Goal: Transaction & Acquisition: Purchase product/service

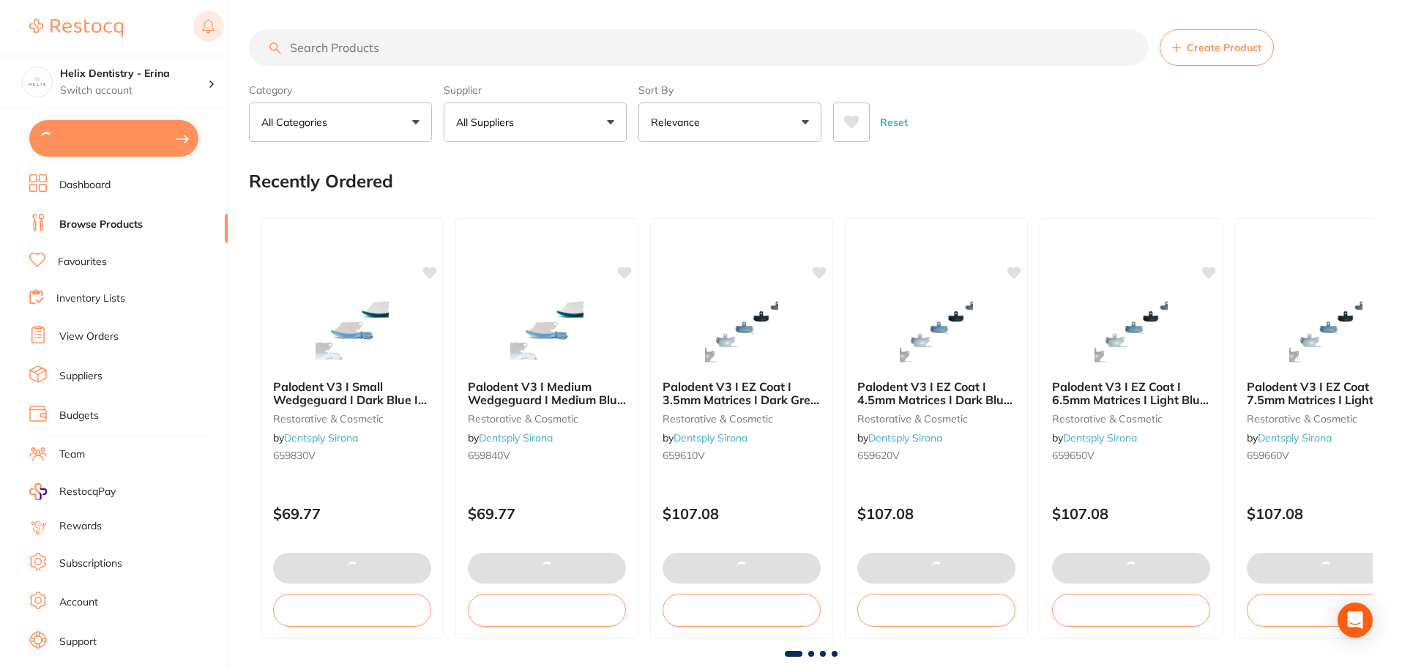
type input "2"
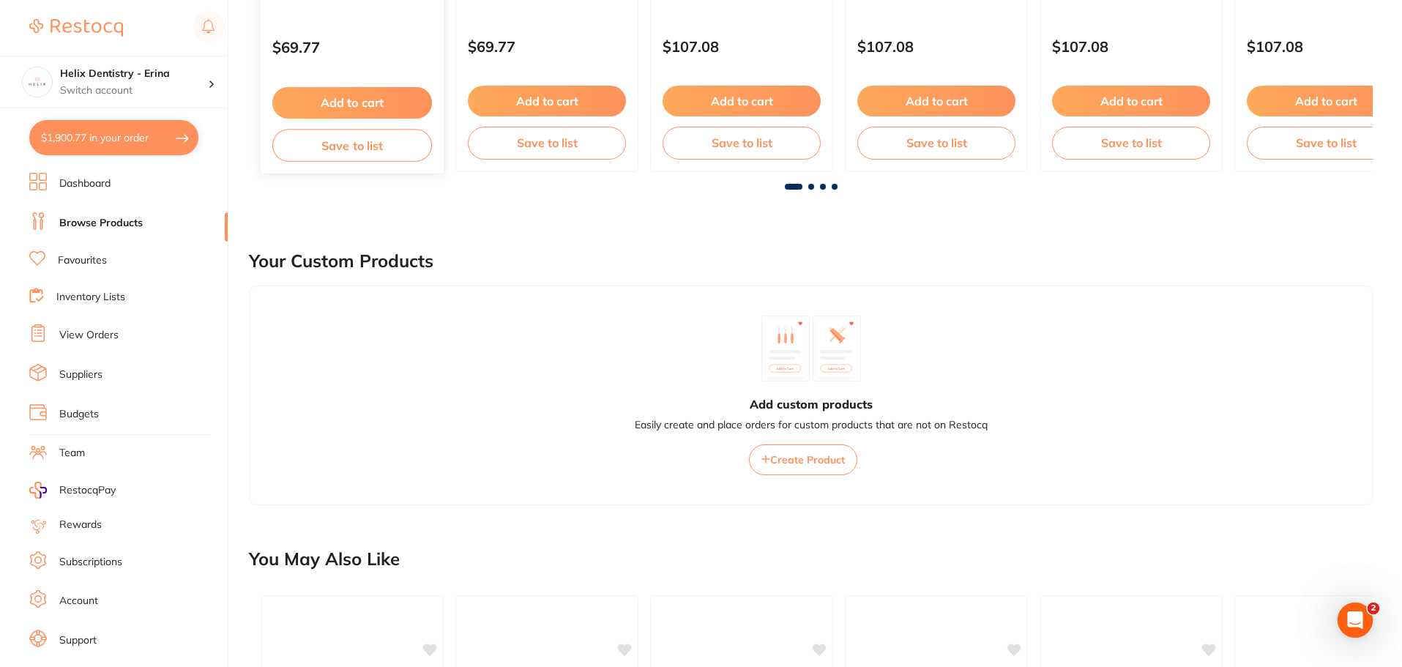
scroll to position [183, 0]
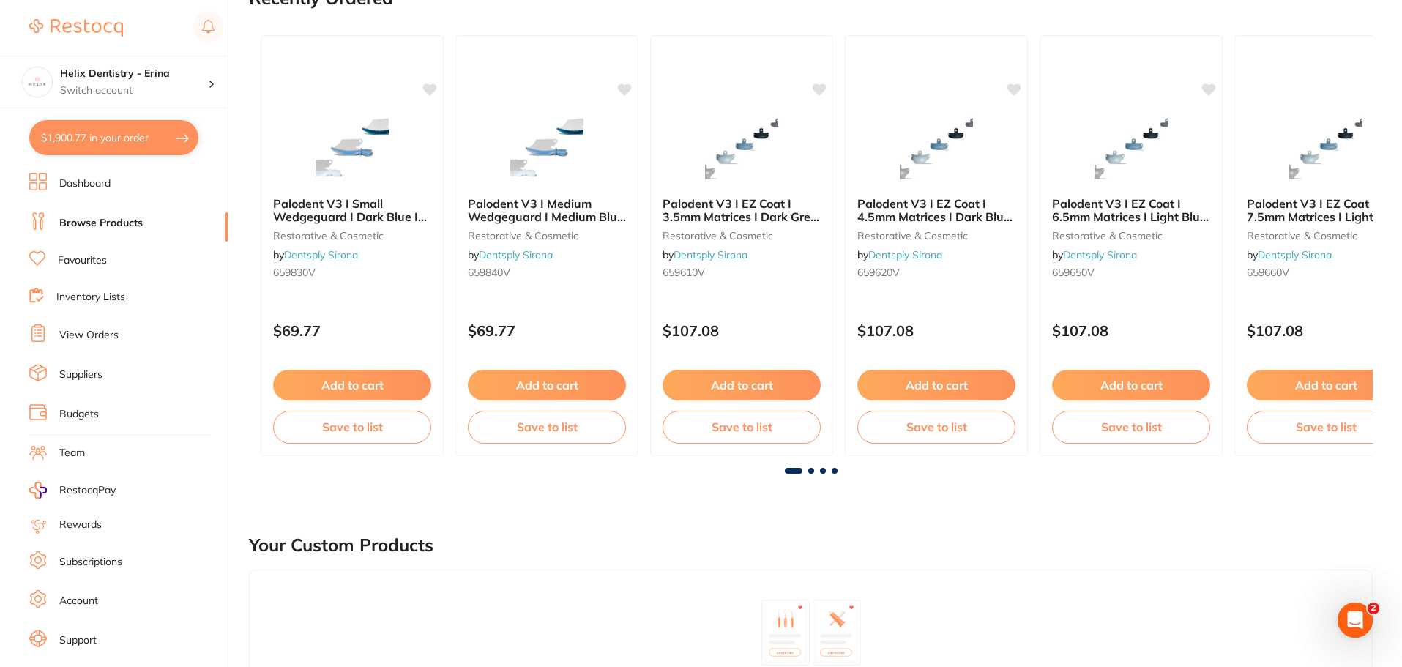
click at [96, 125] on button "$1,900.77 in your order" at bounding box center [113, 137] width 169 height 35
checkbox input "true"
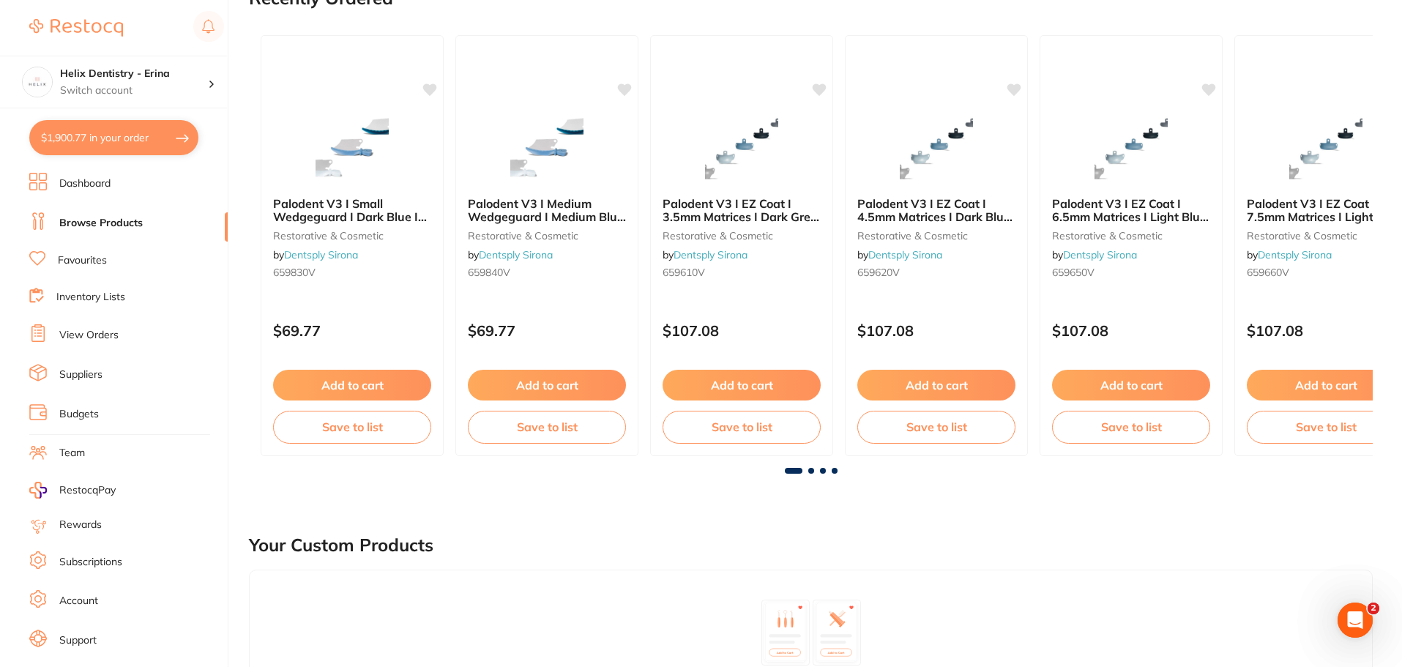
checkbox input "true"
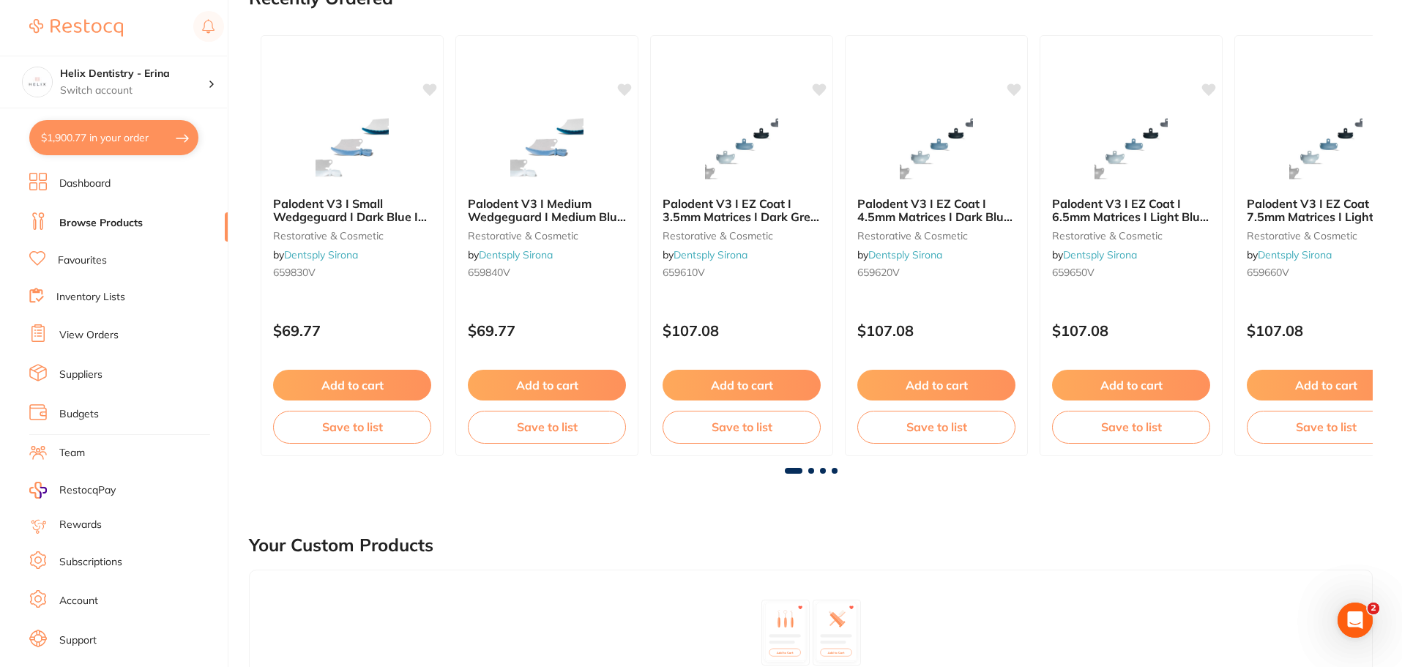
checkbox input "true"
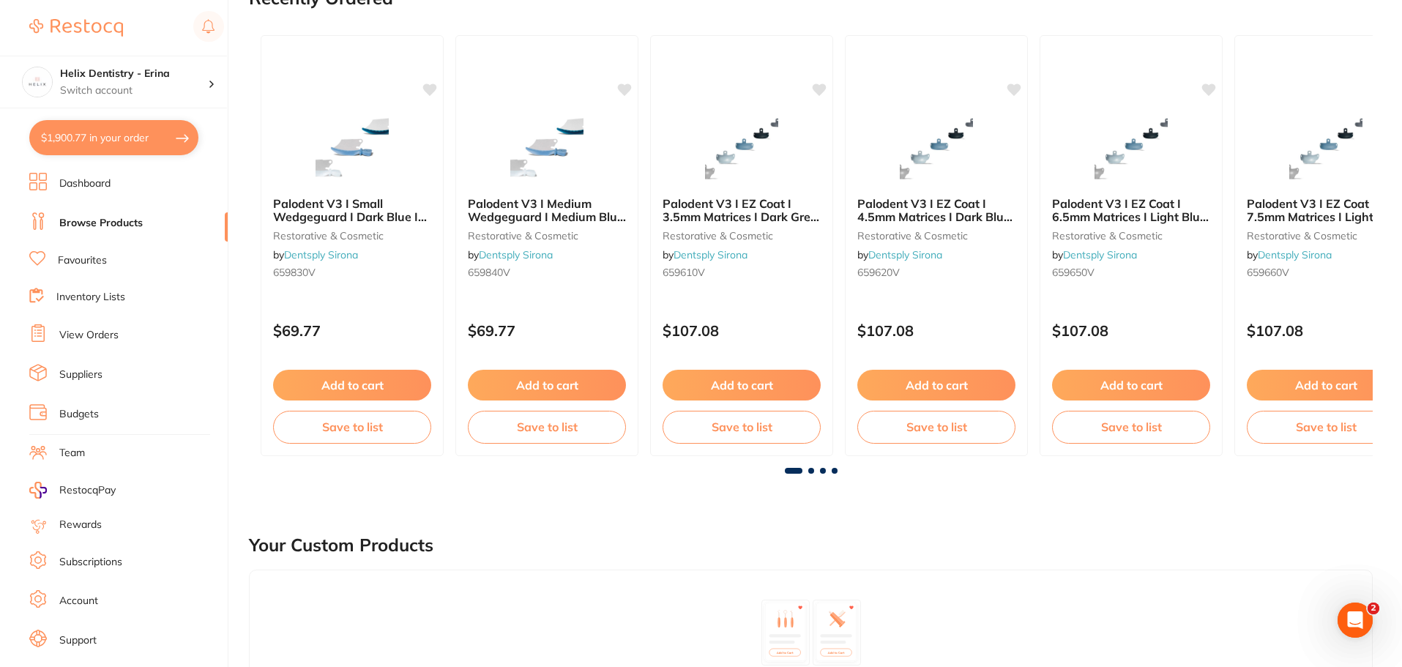
checkbox input "true"
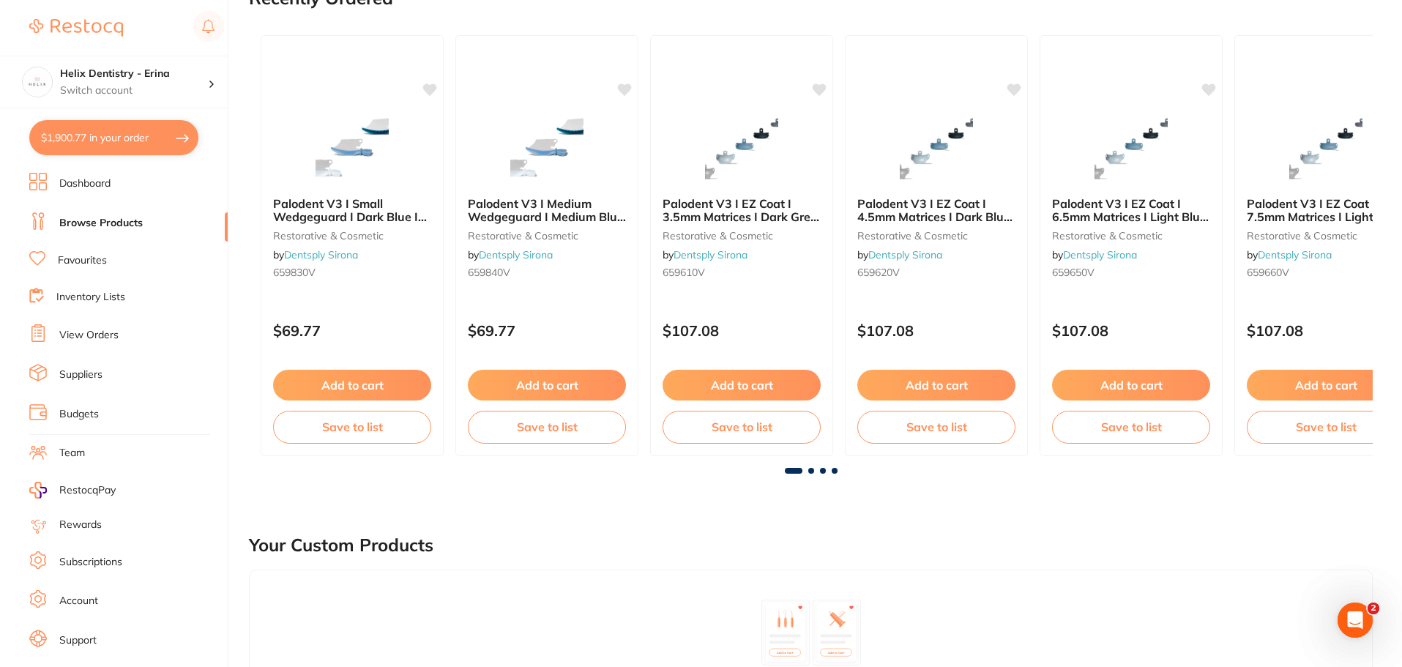
checkbox input "true"
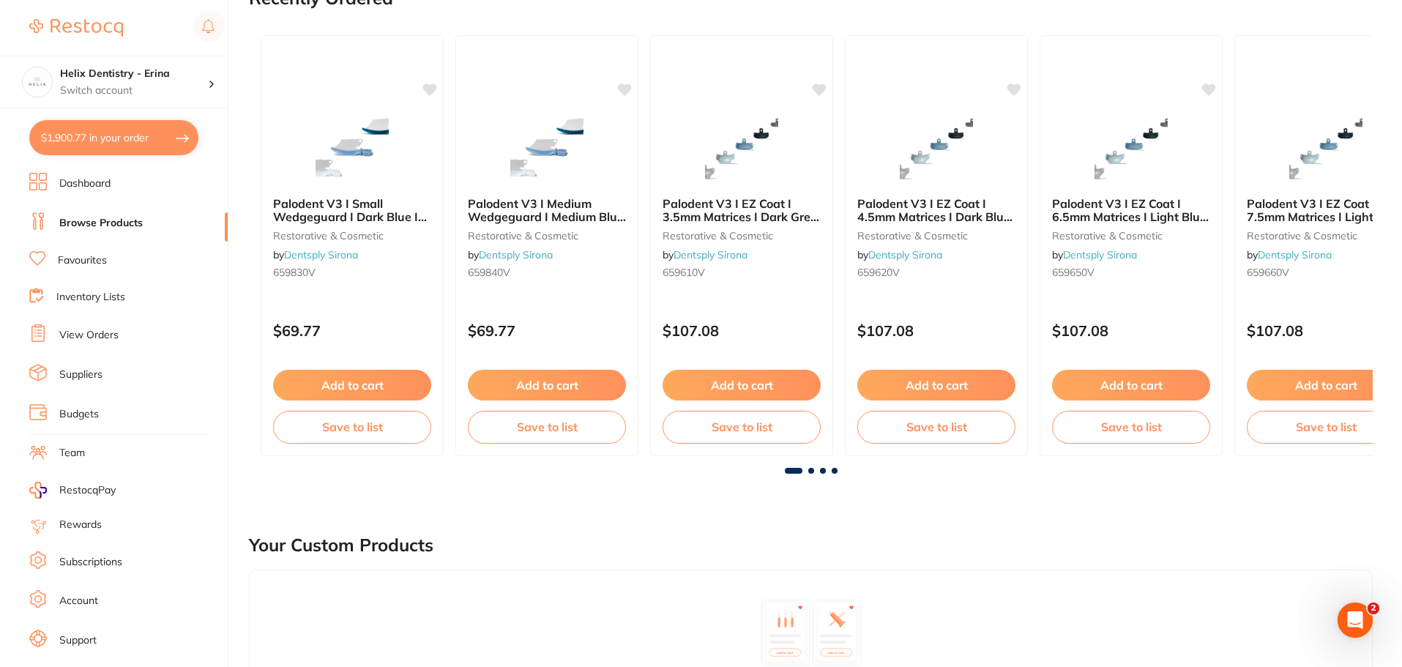
checkbox input "true"
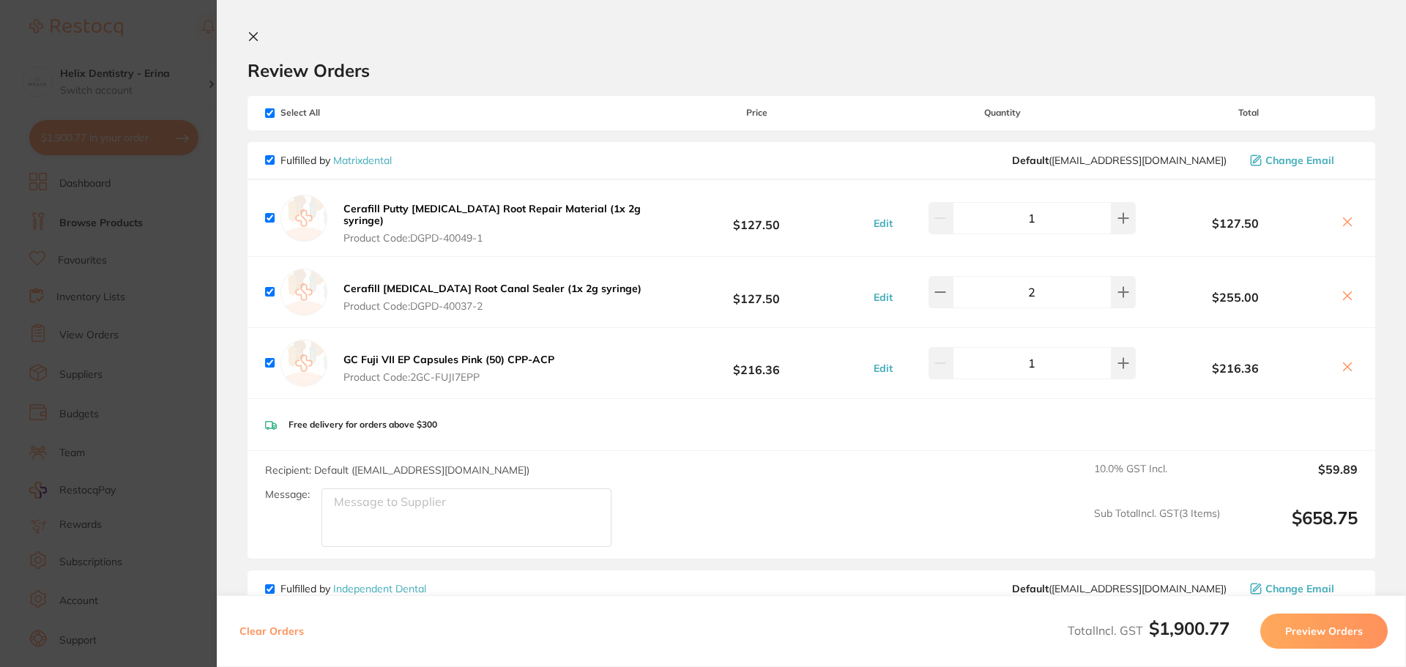
click at [130, 83] on section "Update RRP Set your pre negotiated price for this item. Item Agreed RRP (excl. …" at bounding box center [703, 333] width 1406 height 667
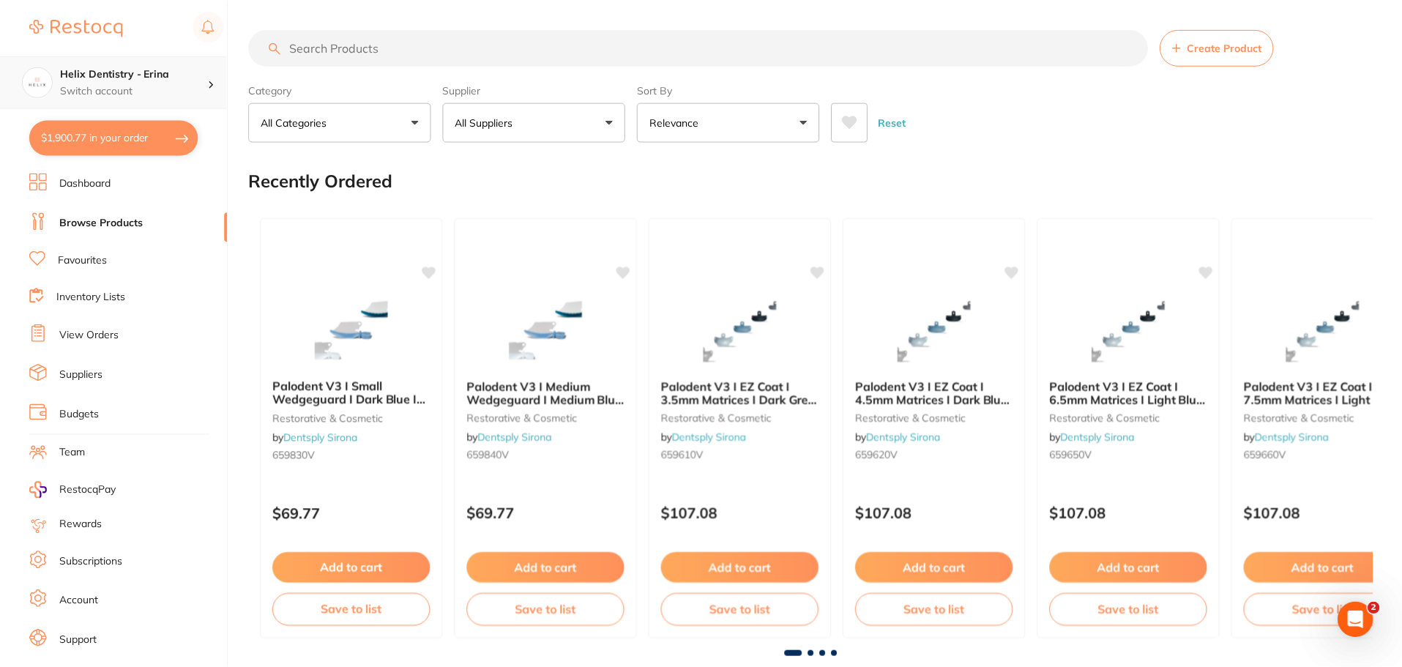
scroll to position [183, 0]
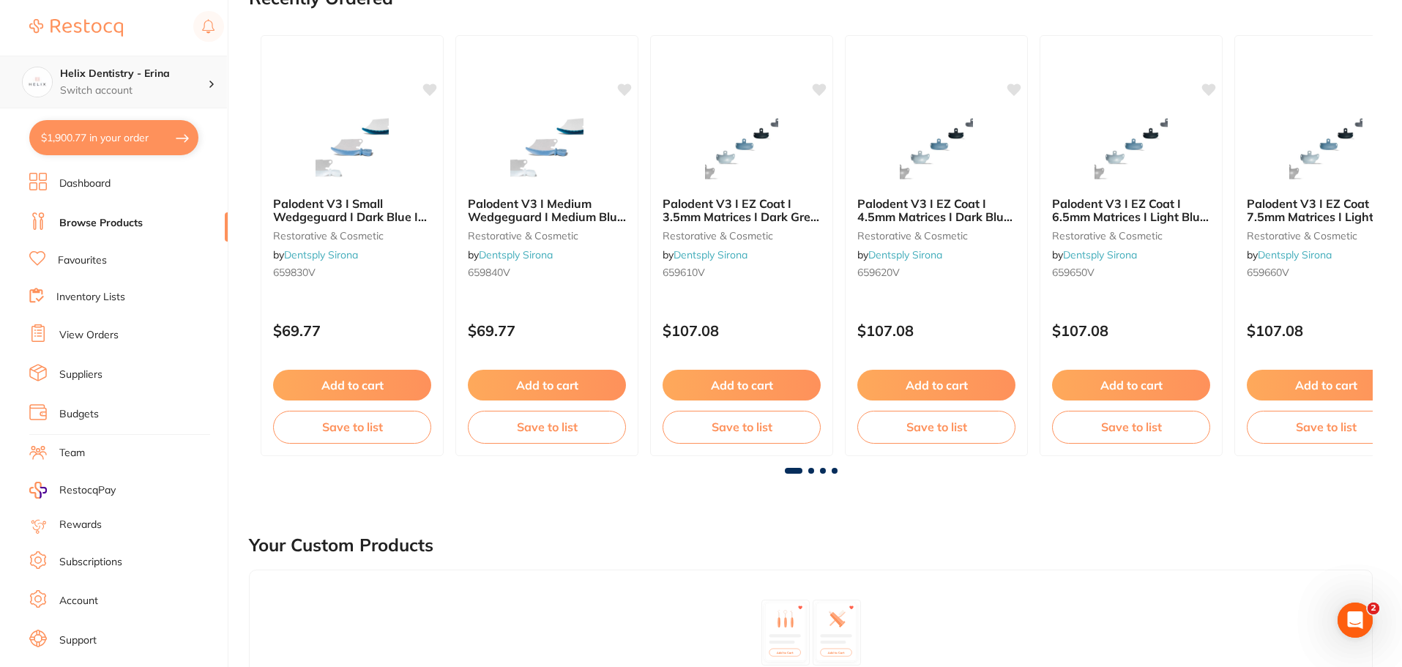
click at [204, 84] on p "Switch account" at bounding box center [134, 90] width 148 height 15
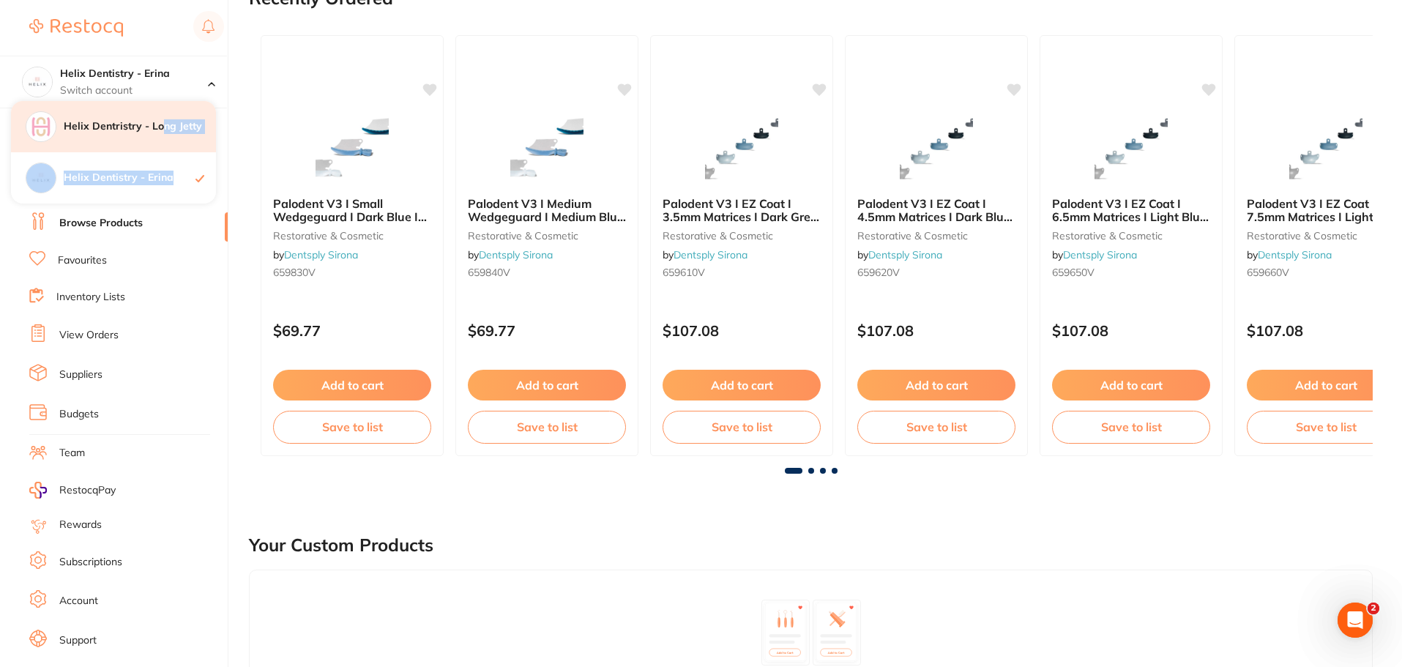
drag, startPoint x: 169, startPoint y: 174, endPoint x: 165, endPoint y: 128, distance: 45.6
click at [165, 128] on div "Helix Dentristry - Long Jetty Helix Dentistry - Erina" at bounding box center [113, 152] width 205 height 103
click at [165, 128] on h4 "Helix Dentristry - Long Jetty" at bounding box center [140, 126] width 152 height 15
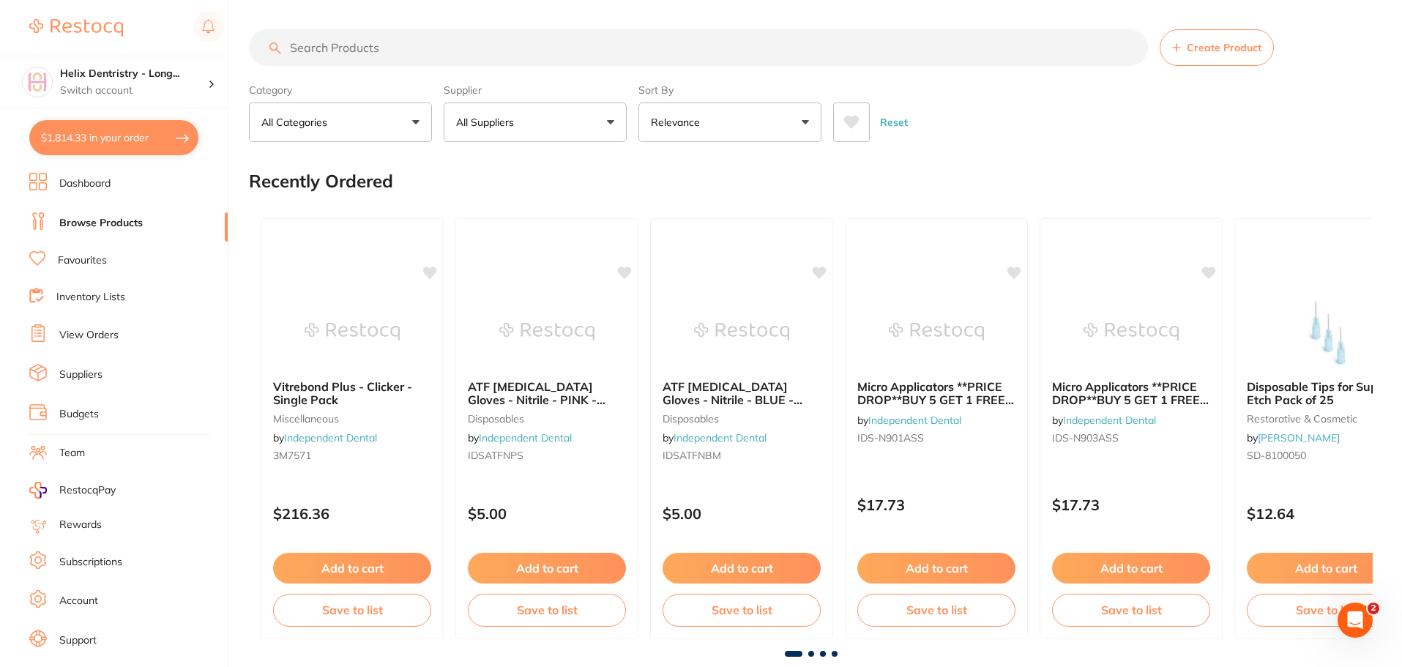
click at [360, 43] on input "search" at bounding box center [698, 47] width 899 height 37
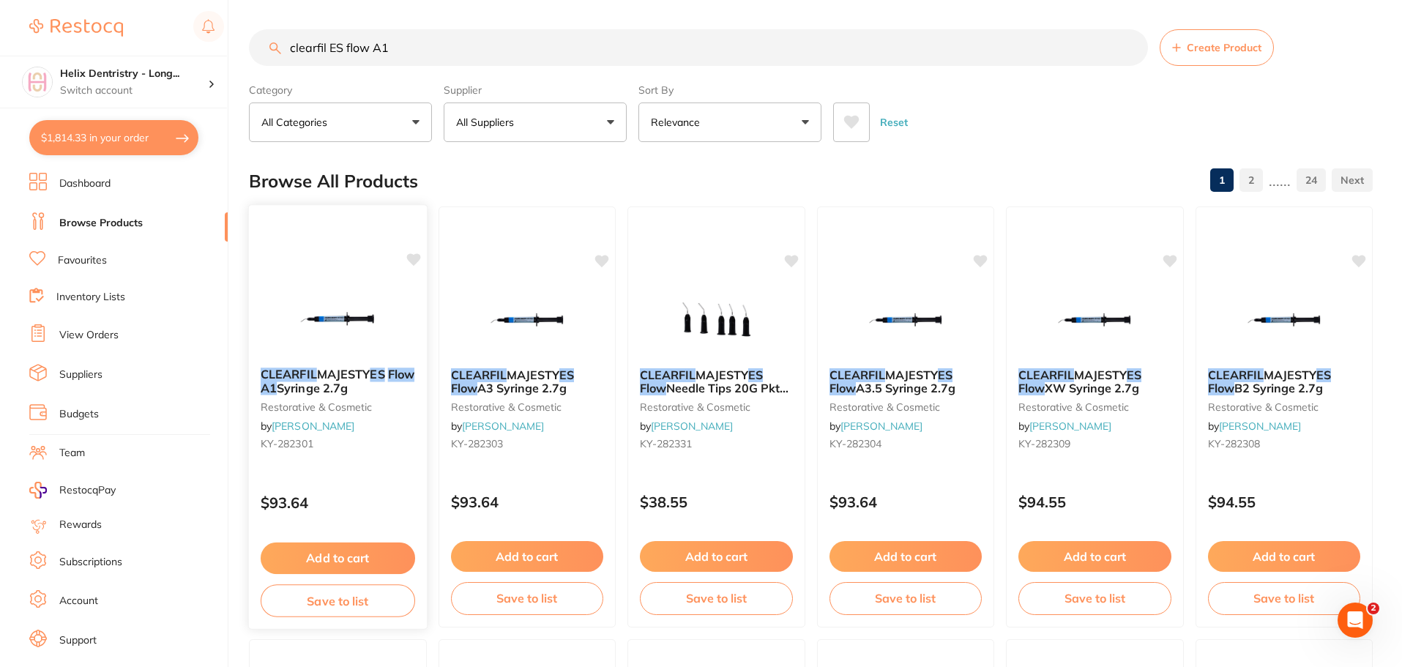
type input "clearfil ES flow A1"
click at [381, 550] on button "Add to cart" at bounding box center [338, 558] width 155 height 31
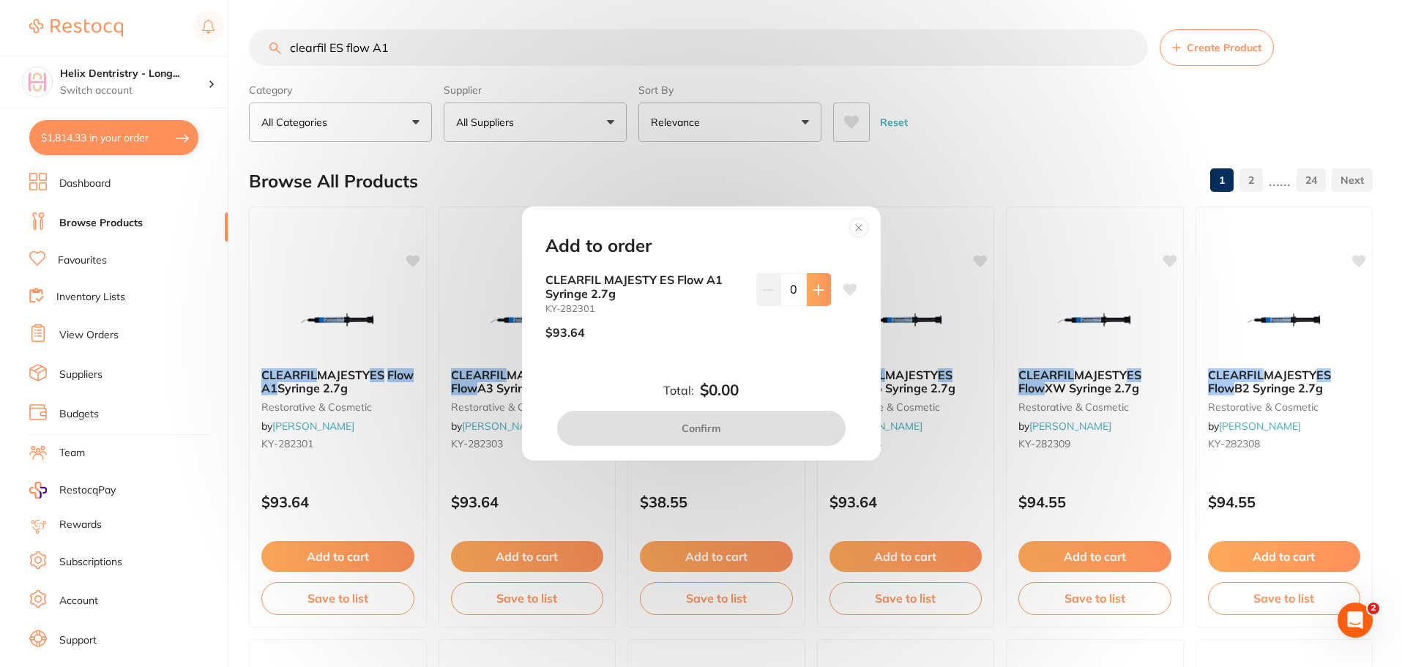
click at [819, 300] on button at bounding box center [819, 289] width 24 height 32
type input "1"
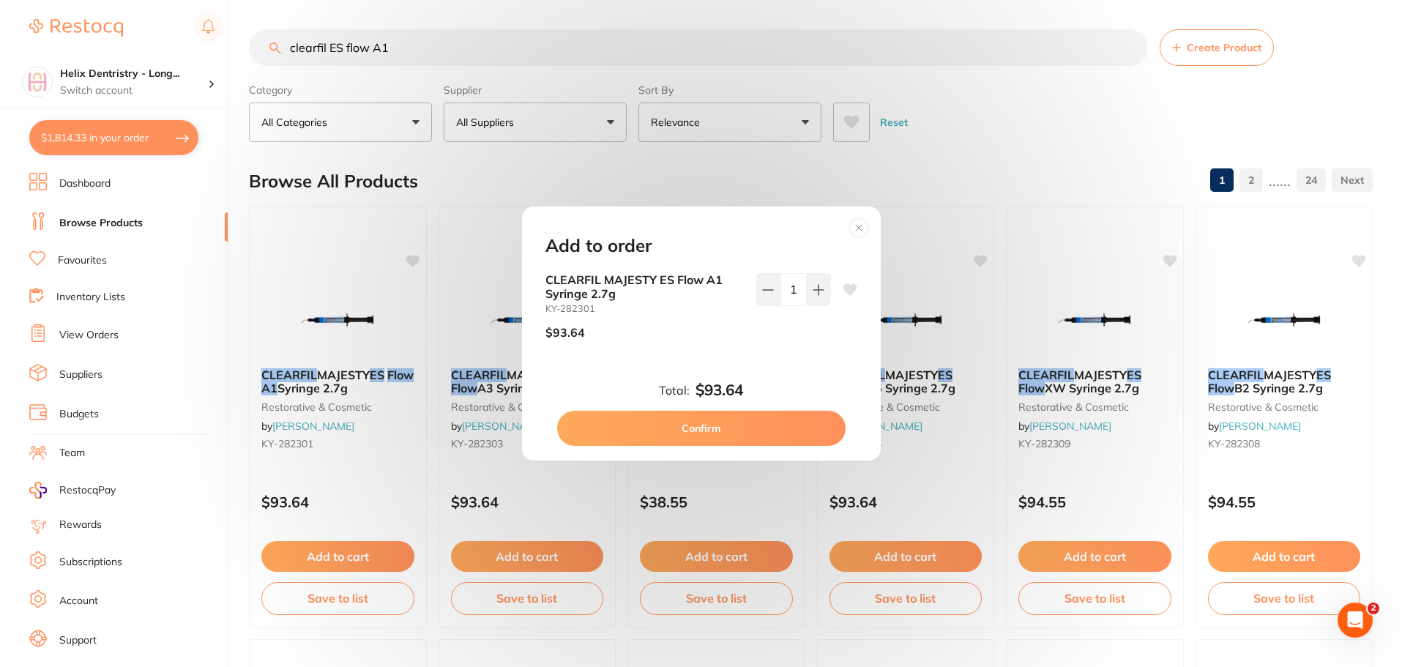
click at [758, 447] on div "Add to order CLEARFIL MAJESTY ES Flow A1 Syringe 2.7g KY-282301 $93.64 1 Total:…" at bounding box center [701, 334] width 359 height 254
click at [757, 418] on button "Confirm" at bounding box center [701, 428] width 289 height 35
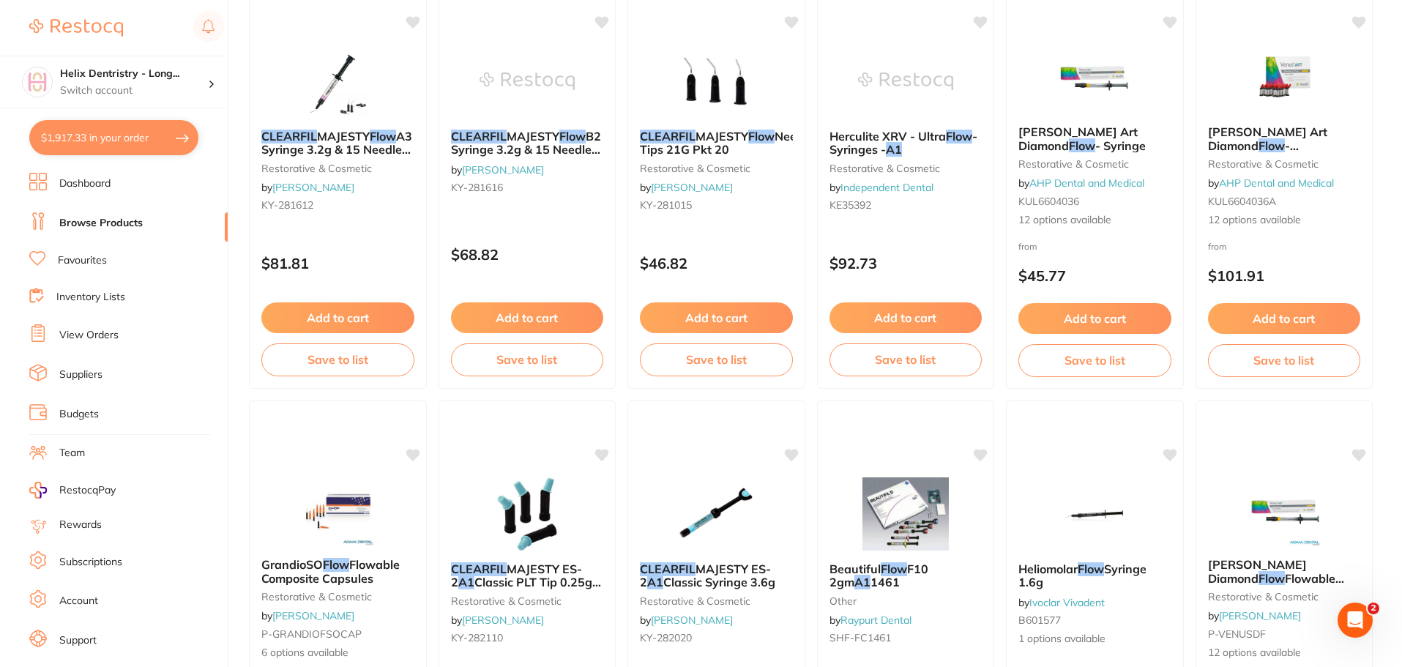
scroll to position [3277, 0]
